Goal: Navigation & Orientation: Find specific page/section

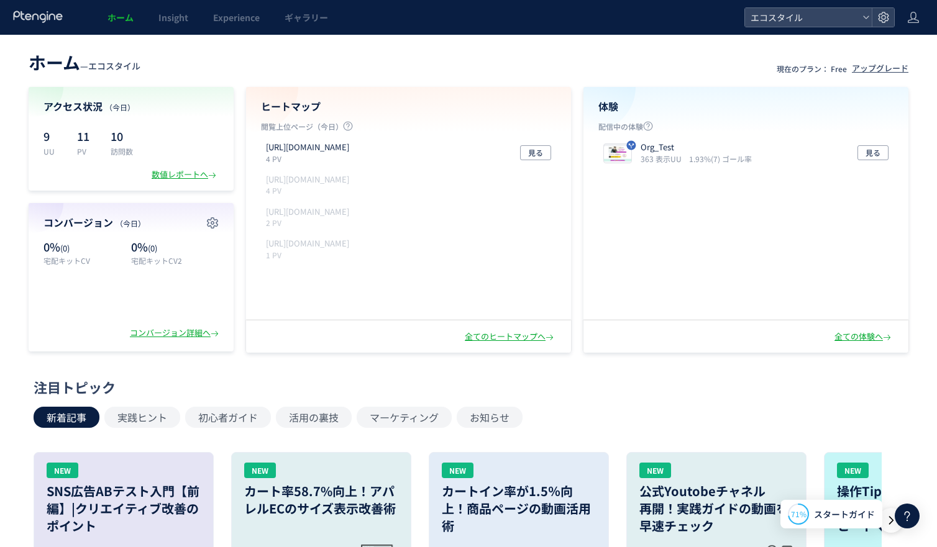
click at [122, 19] on span "ホーム" at bounding box center [120, 17] width 26 height 12
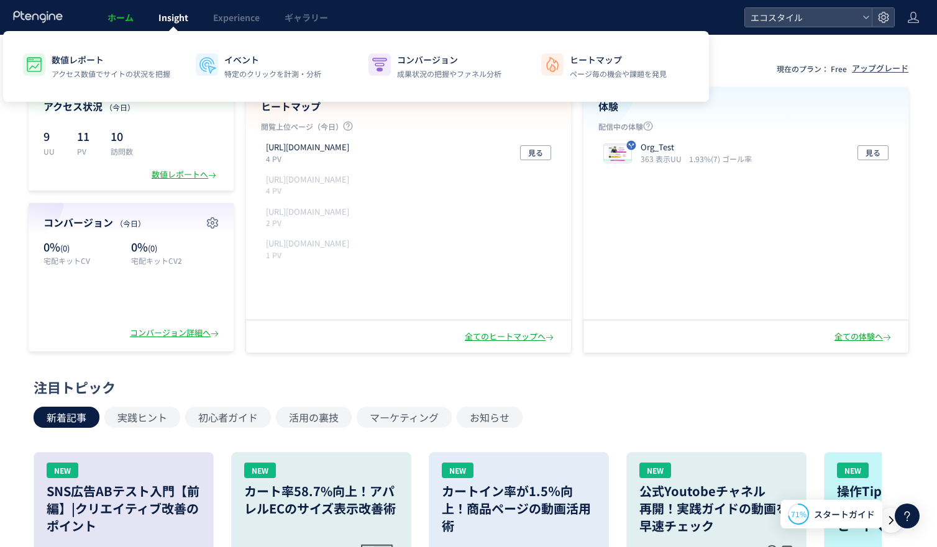
click at [186, 19] on span "Insight" at bounding box center [173, 17] width 30 height 12
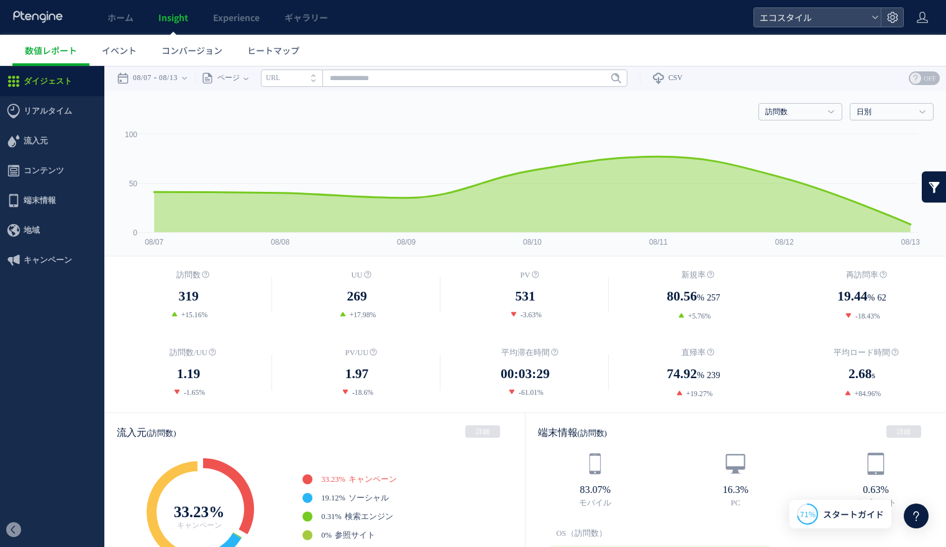
click at [128, 19] on span "ホーム" at bounding box center [120, 17] width 26 height 12
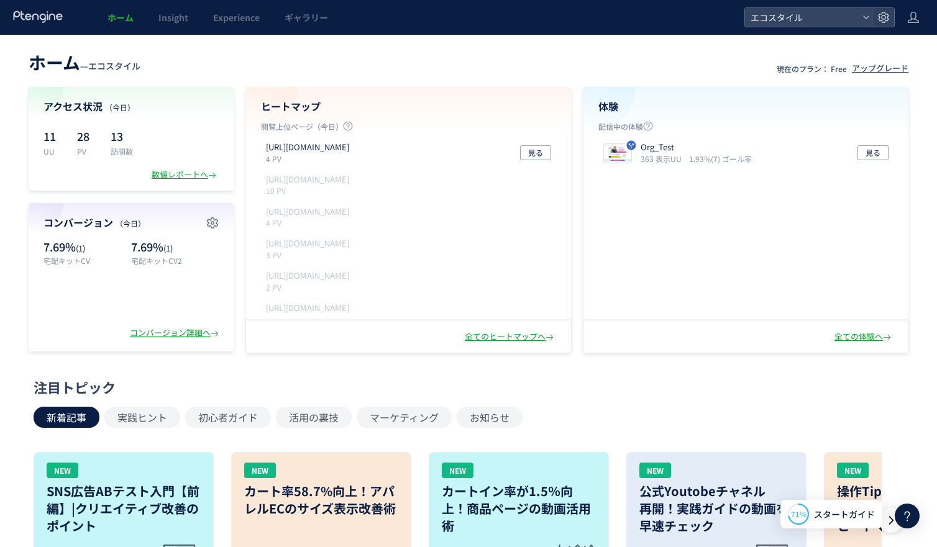
click at [690, 62] on header "ホーム — エコスタイル 現在のプラン： Free アップグレード" at bounding box center [469, 60] width 880 height 27
